Goal: Find specific page/section: Find specific page/section

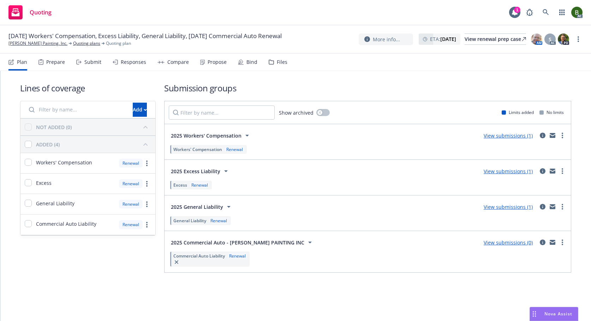
drag, startPoint x: 271, startPoint y: 54, endPoint x: 272, endPoint y: 60, distance: 5.3
click at [271, 54] on div "Files" at bounding box center [278, 62] width 19 height 17
click at [272, 61] on div "Files" at bounding box center [278, 62] width 19 height 17
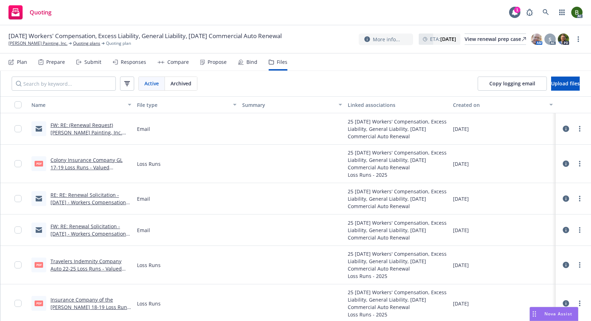
click at [111, 127] on link "FW: RE: (Renewal Request) [PERSON_NAME] Painting, Inc. 10/01 GL/XS" at bounding box center [86, 133] width 72 height 22
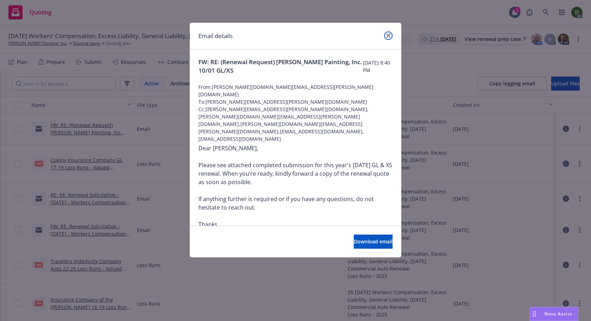
click at [388, 35] on icon "close" at bounding box center [388, 36] width 4 height 4
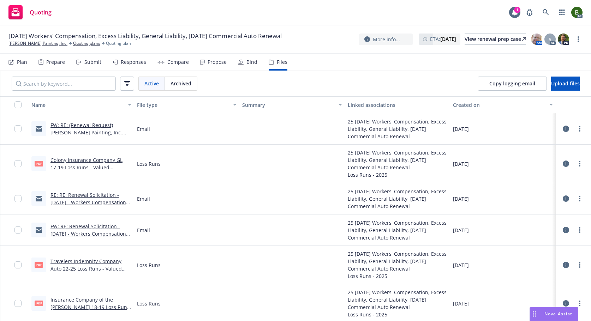
click at [564, 165] on icon at bounding box center [566, 164] width 6 height 6
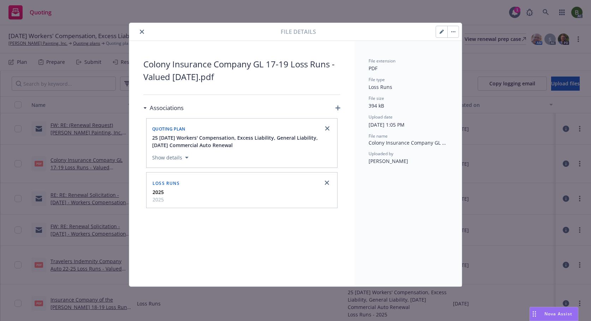
click at [139, 33] on button "close" at bounding box center [142, 32] width 8 height 8
